Goal: Navigation & Orientation: Find specific page/section

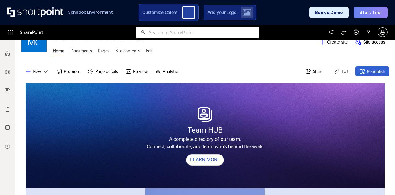
scroll to position [17, 0]
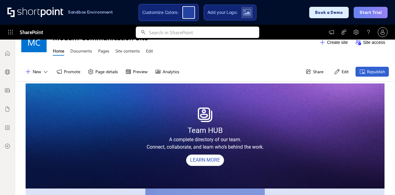
click at [148, 111] on div "Team HUB A complete directory of our team. Connect, collaborate, and learn who’…" at bounding box center [205, 136] width 359 height 62
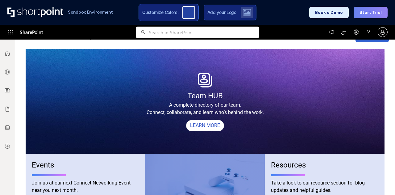
scroll to position [55, 0]
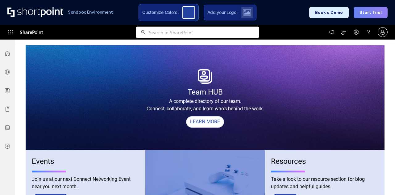
click at [22, 99] on div "Team HUB A complete directory of our team. Connect, collaborate, and learn who’…" at bounding box center [205, 140] width 368 height 195
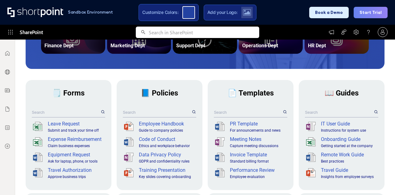
scroll to position [142, 0]
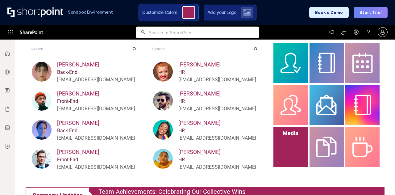
scroll to position [225, 0]
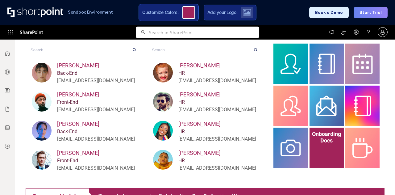
click at [317, 148] on div at bounding box center [327, 148] width 34 height 3
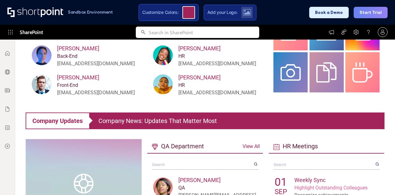
scroll to position [127, 0]
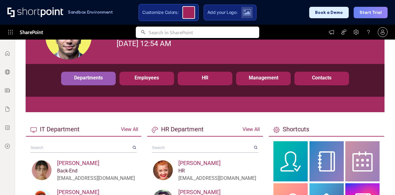
click at [273, 130] on icon at bounding box center [276, 130] width 6 height 6
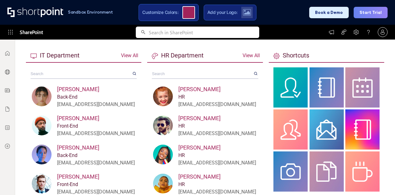
scroll to position [201, 0]
